Goal: Task Accomplishment & Management: Manage account settings

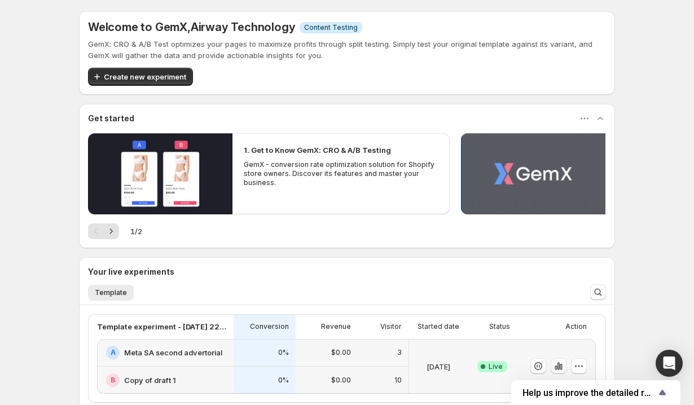
click at [531, 180] on button "Play video" at bounding box center [533, 173] width 145 height 81
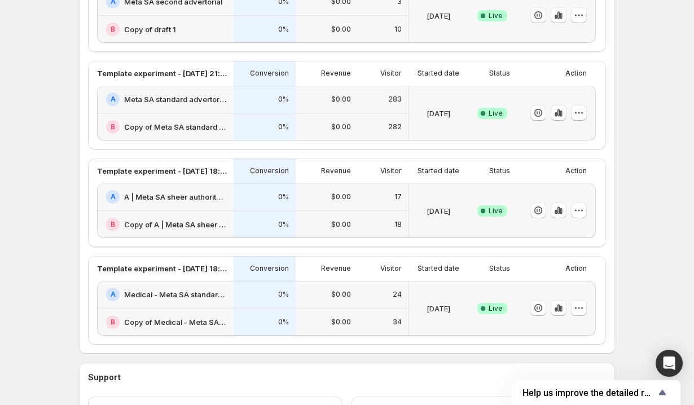
scroll to position [352, 0]
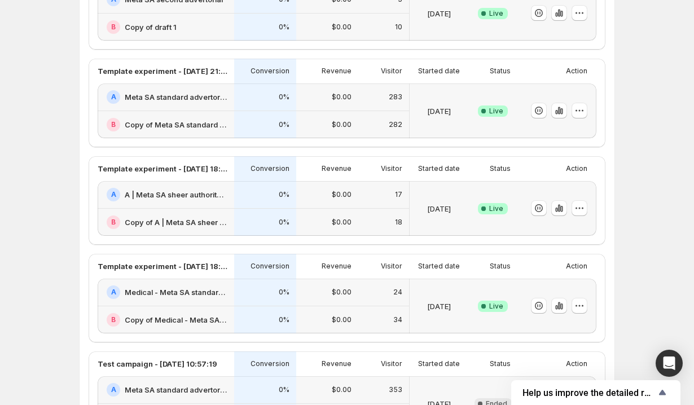
scroll to position [93, 0]
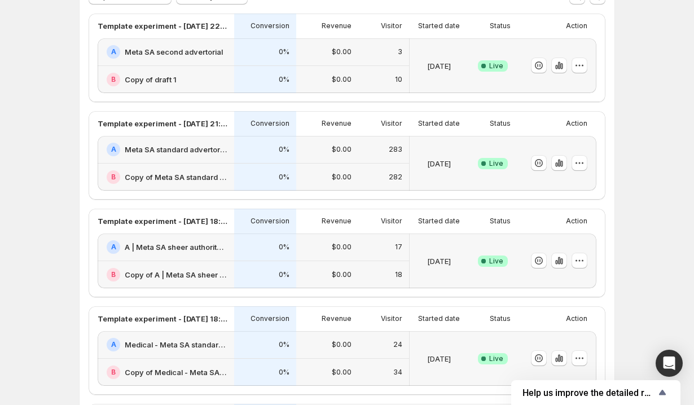
click at [502, 163] on span "Live" at bounding box center [496, 163] width 14 height 9
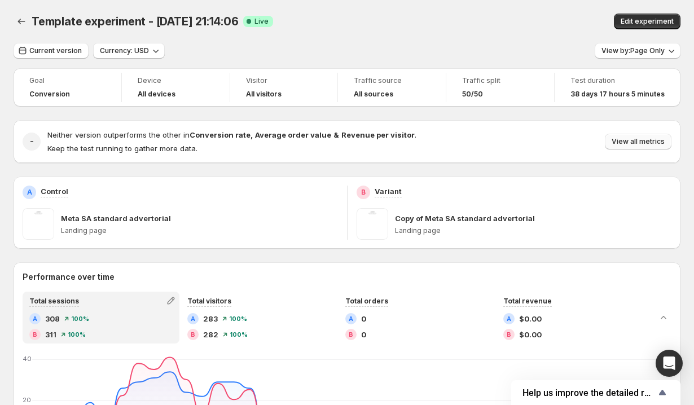
click at [631, 139] on span "View all metrics" at bounding box center [638, 141] width 53 height 9
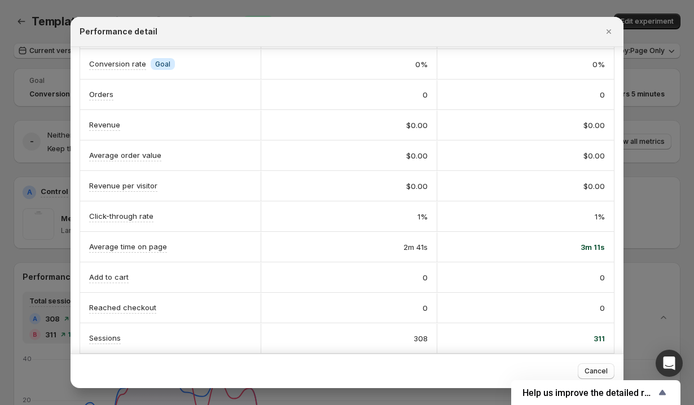
scroll to position [10, 0]
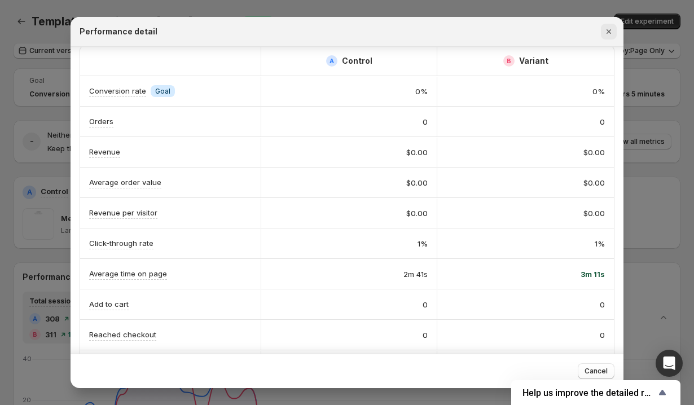
click at [610, 36] on icon "Close" at bounding box center [608, 31] width 11 height 11
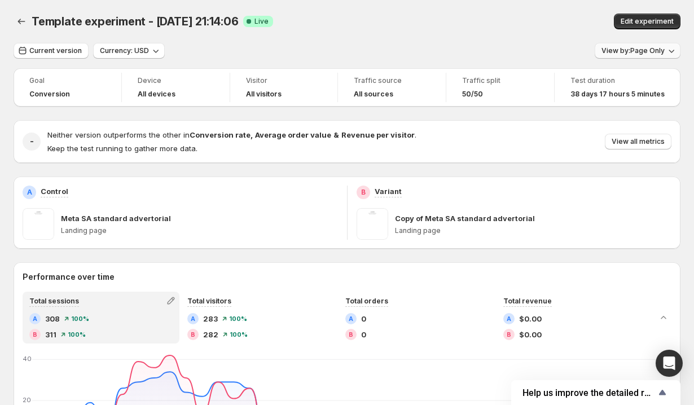
click at [629, 45] on button "View by: Page Only" at bounding box center [638, 51] width 86 height 16
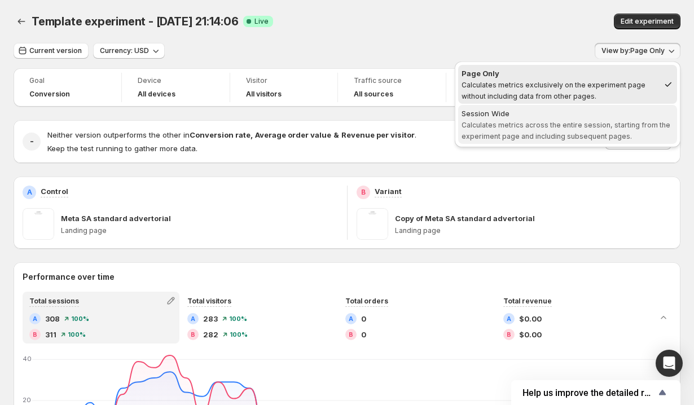
click at [589, 123] on span "Calculates metrics across the entire session, starting from the experiment page…" at bounding box center [566, 131] width 209 height 20
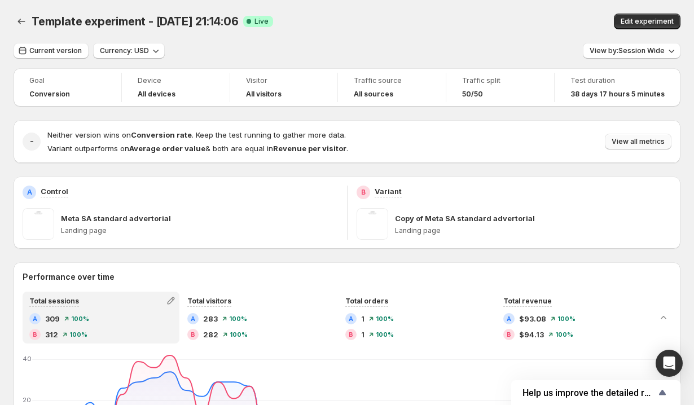
click at [622, 141] on span "View all metrics" at bounding box center [638, 141] width 53 height 9
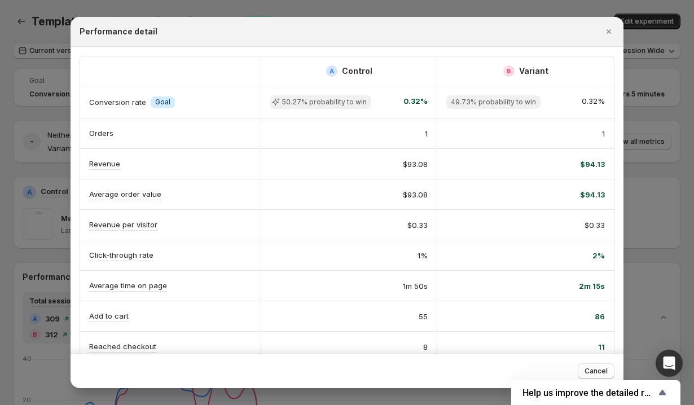
scroll to position [109, 0]
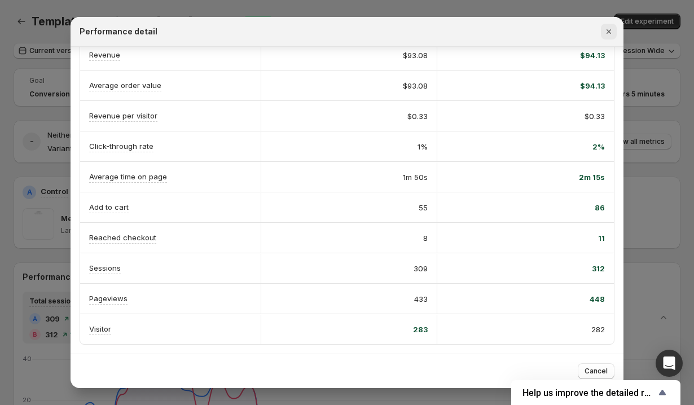
click at [606, 27] on icon "Close" at bounding box center [608, 31] width 11 height 11
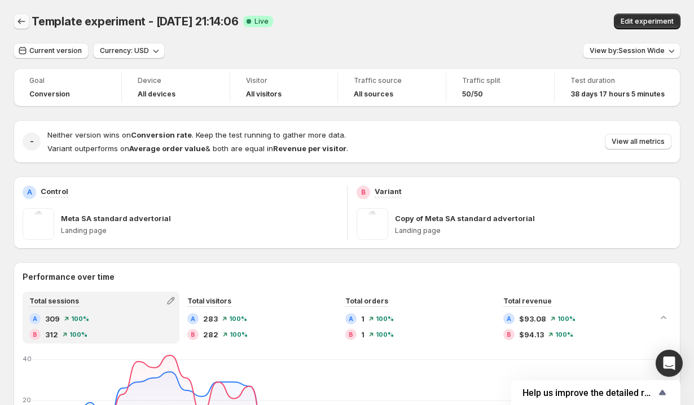
click at [24, 17] on icon "Back" at bounding box center [21, 21] width 11 height 11
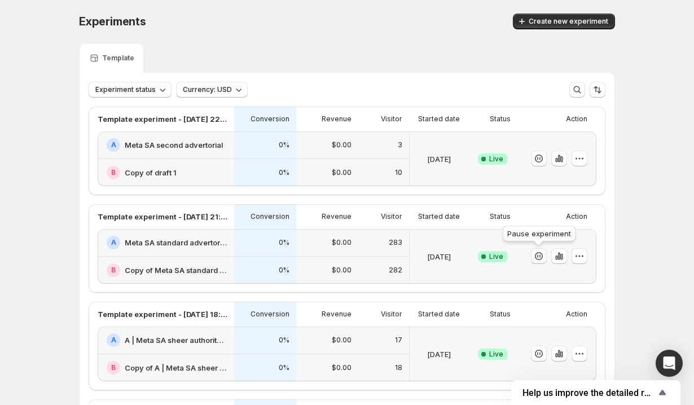
click at [539, 256] on icon "button" at bounding box center [538, 256] width 11 height 11
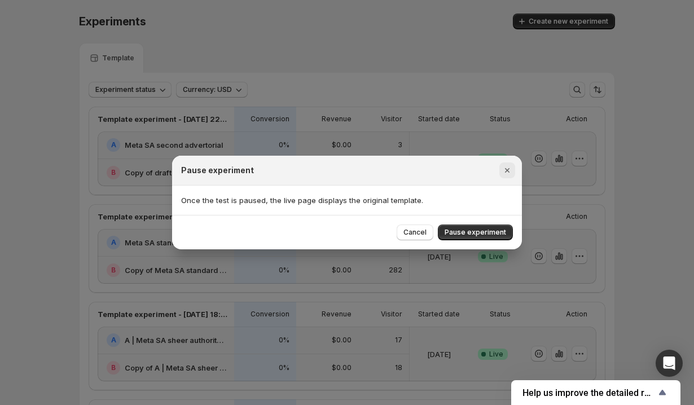
click at [510, 172] on icon "Close" at bounding box center [507, 170] width 11 height 11
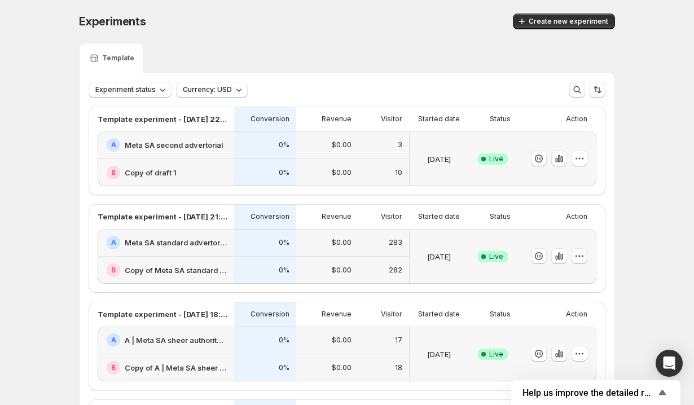
click at [584, 254] on icon "button" at bounding box center [579, 256] width 11 height 11
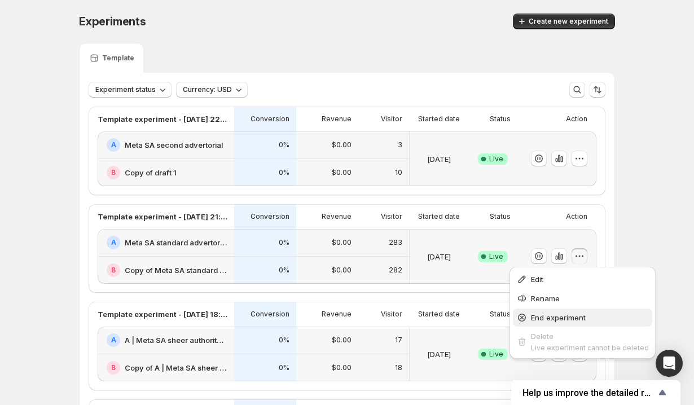
click at [552, 316] on span "End experiment" at bounding box center [558, 317] width 55 height 9
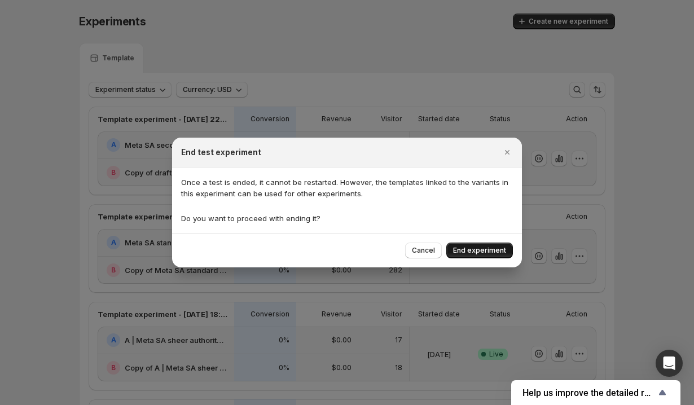
click at [459, 244] on button "End experiment" at bounding box center [480, 251] width 67 height 16
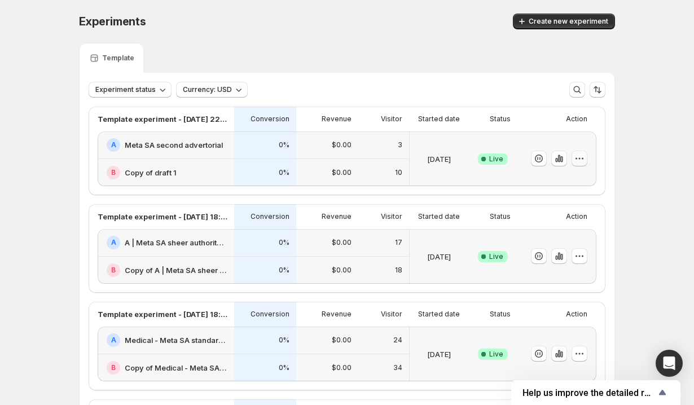
click at [580, 158] on icon "button" at bounding box center [580, 159] width 2 height 2
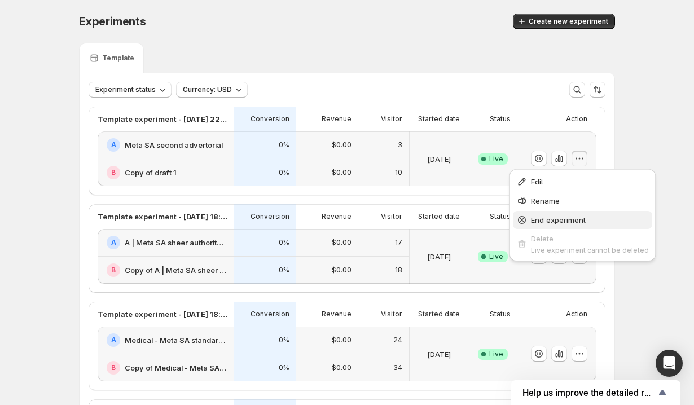
click at [558, 218] on span "End experiment" at bounding box center [558, 220] width 55 height 9
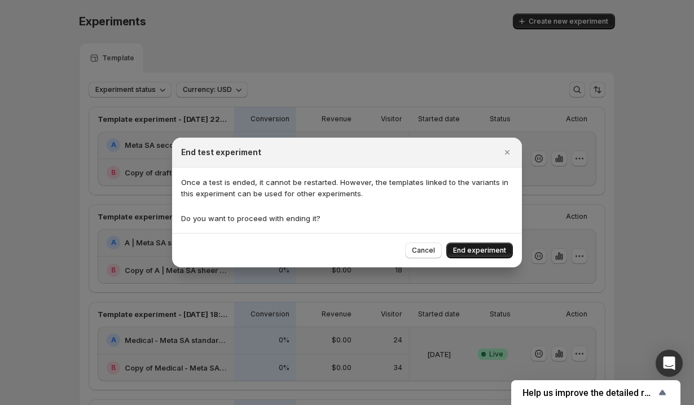
click at [491, 251] on span "End experiment" at bounding box center [479, 250] width 53 height 9
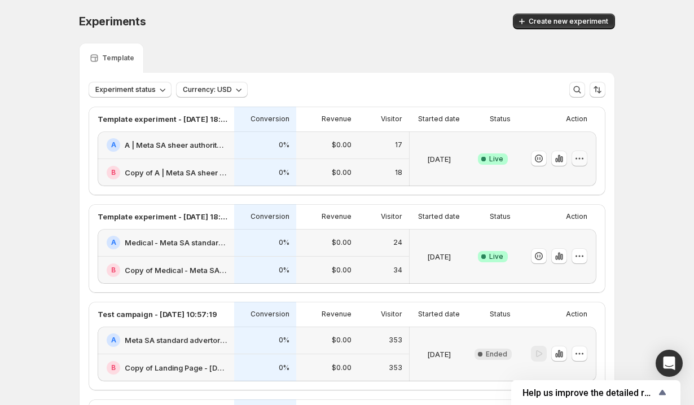
click at [580, 159] on icon "button" at bounding box center [579, 158] width 11 height 11
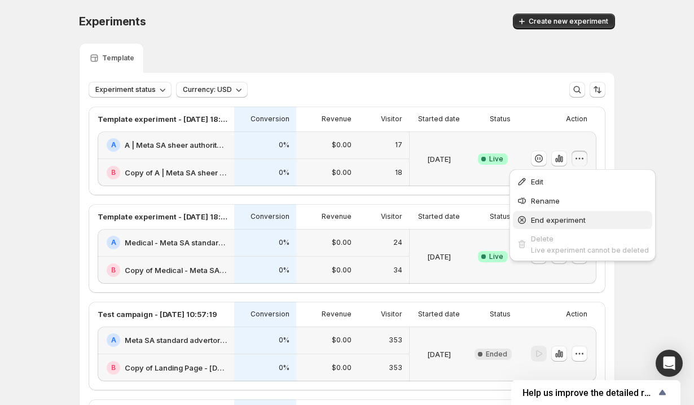
click at [554, 220] on span "End experiment" at bounding box center [558, 220] width 55 height 9
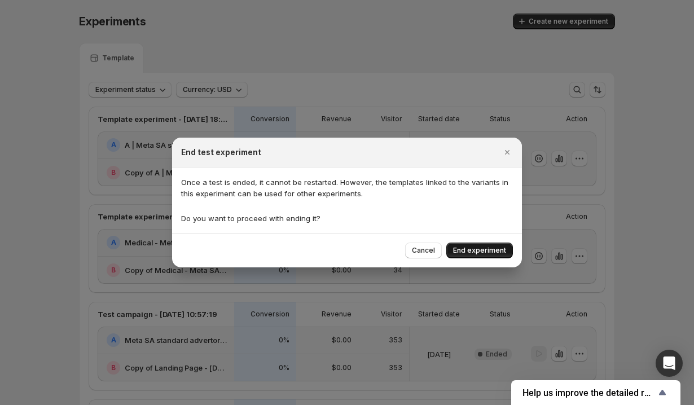
click at [490, 250] on span "End experiment" at bounding box center [479, 250] width 53 height 9
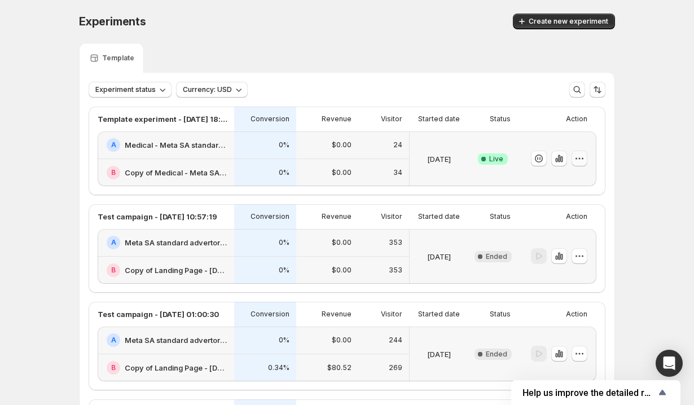
click at [583, 160] on icon "button" at bounding box center [579, 158] width 11 height 11
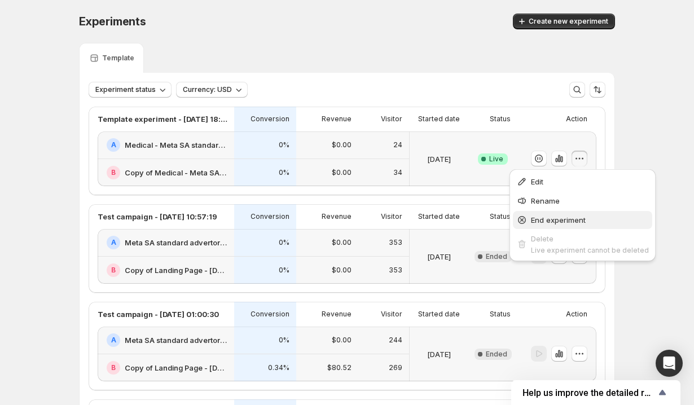
click at [557, 224] on span "End experiment" at bounding box center [558, 220] width 55 height 9
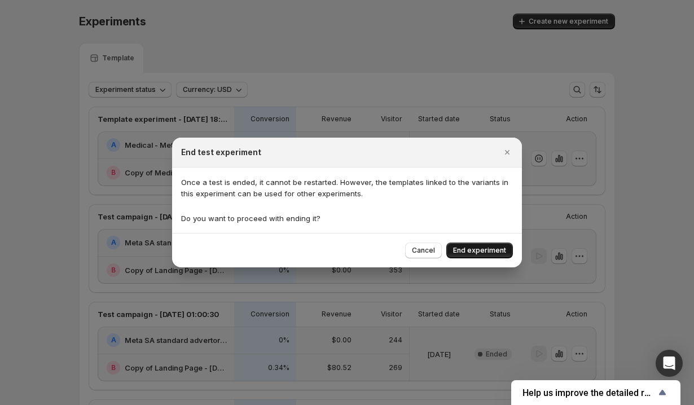
click at [482, 255] on button "End experiment" at bounding box center [480, 251] width 67 height 16
